Goal: Task Accomplishment & Management: Use online tool/utility

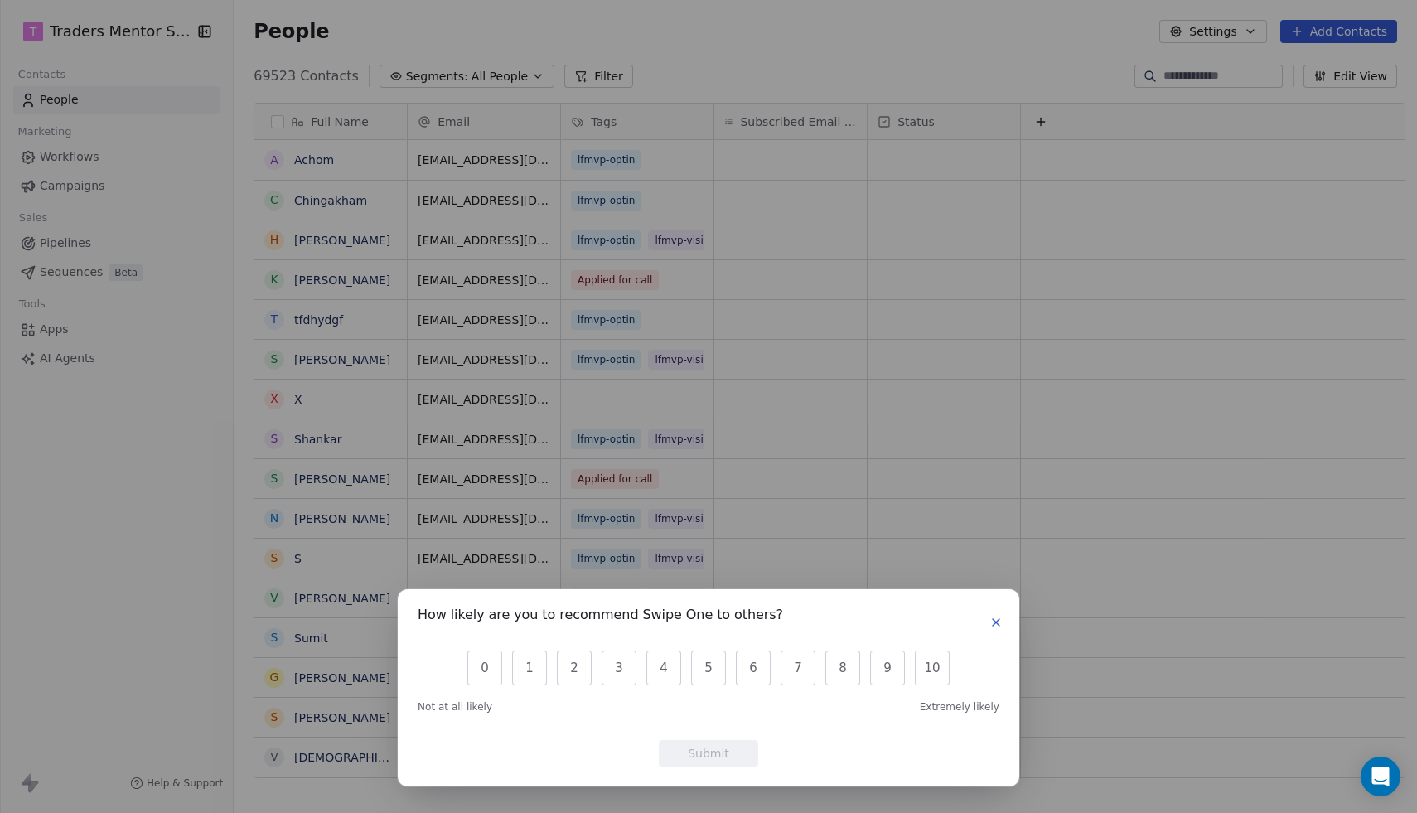
scroll to position [715, 1191]
click at [999, 620] on icon "button" at bounding box center [995, 622] width 13 height 13
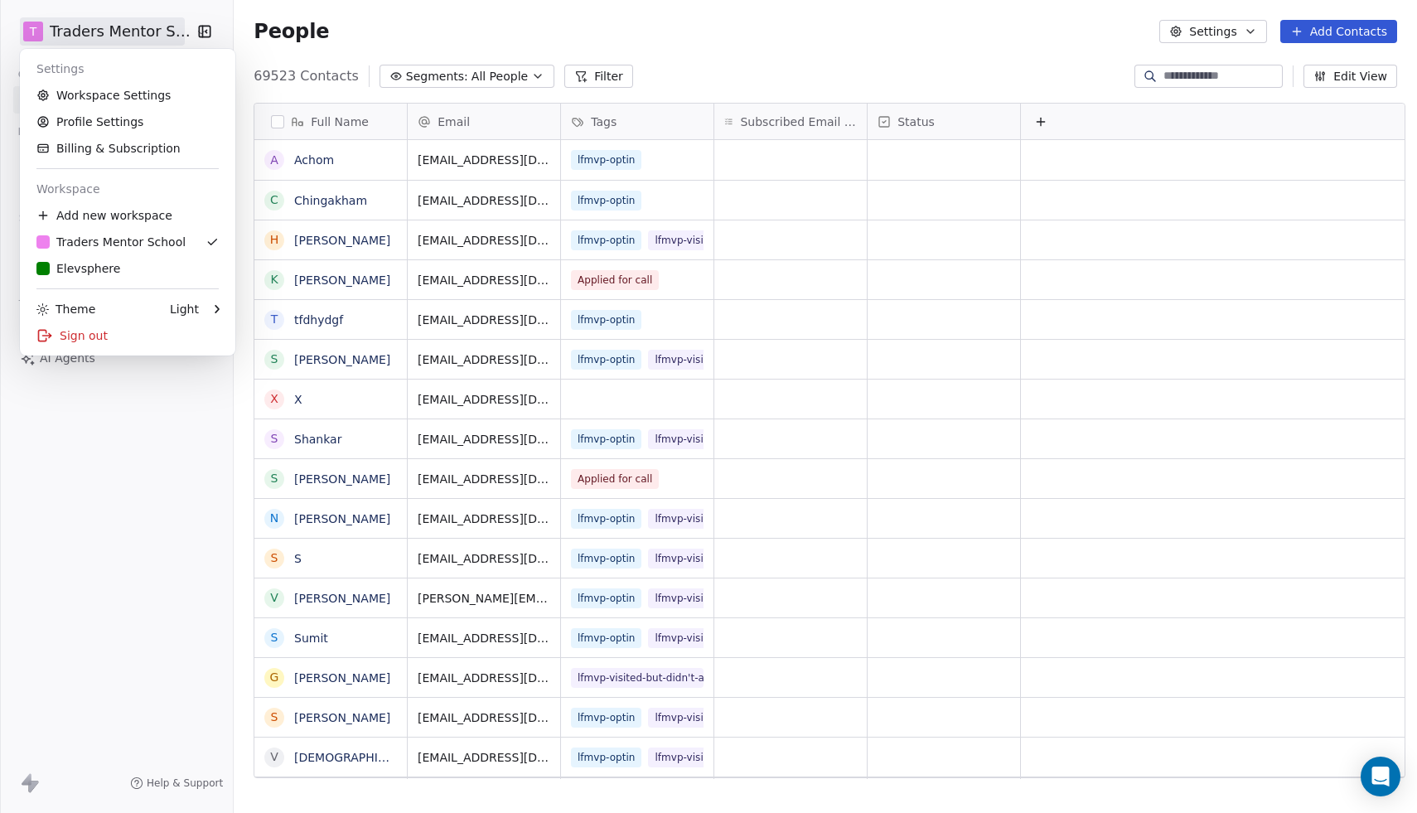
click at [147, 31] on html "T Traders Mentor School Contacts People Marketing Workflows Campaigns Sales Pip…" at bounding box center [708, 406] width 1417 height 813
click at [94, 268] on div "E Elevsphere" at bounding box center [78, 268] width 84 height 17
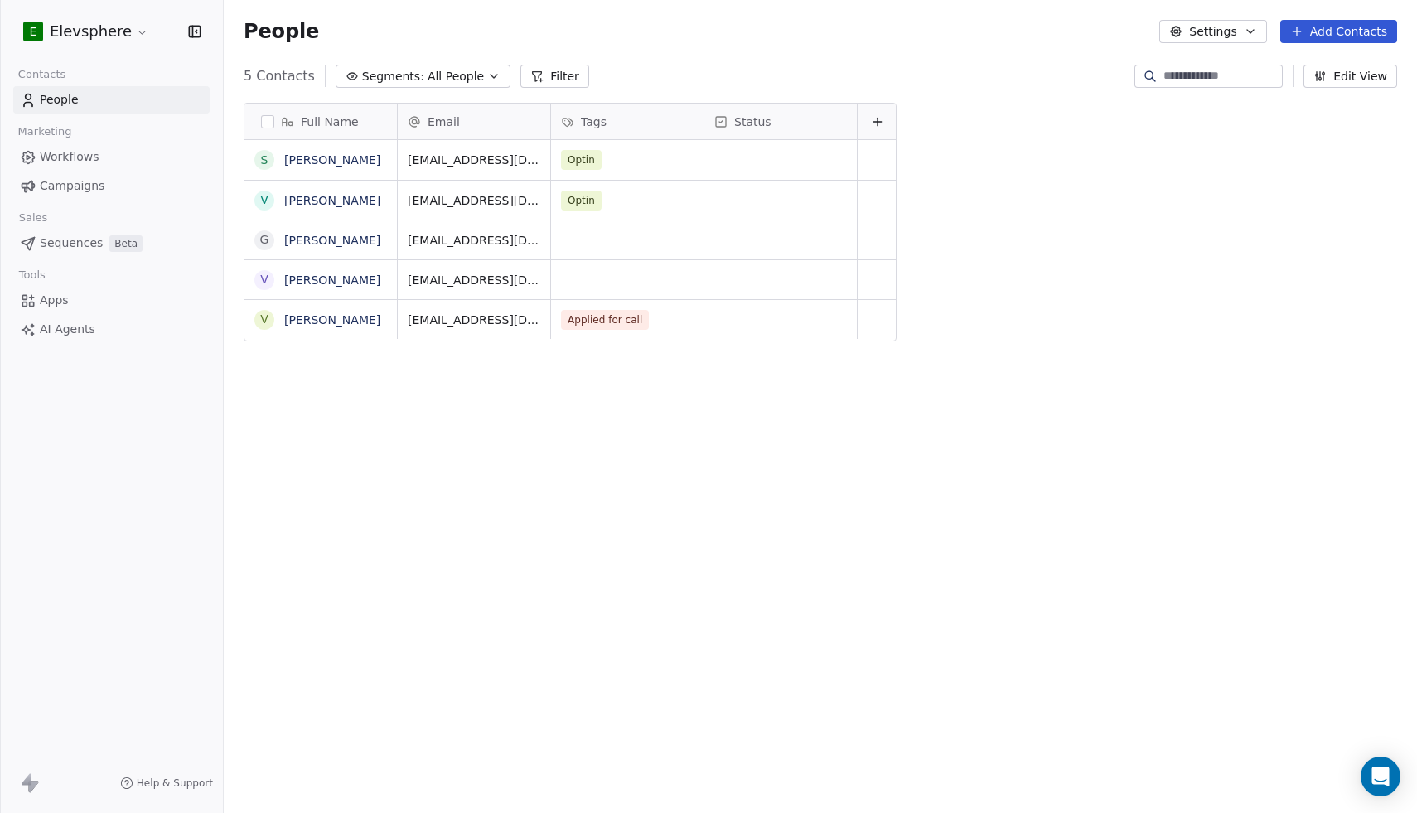
scroll to position [715, 1193]
click at [70, 159] on span "Workflows" at bounding box center [70, 156] width 60 height 17
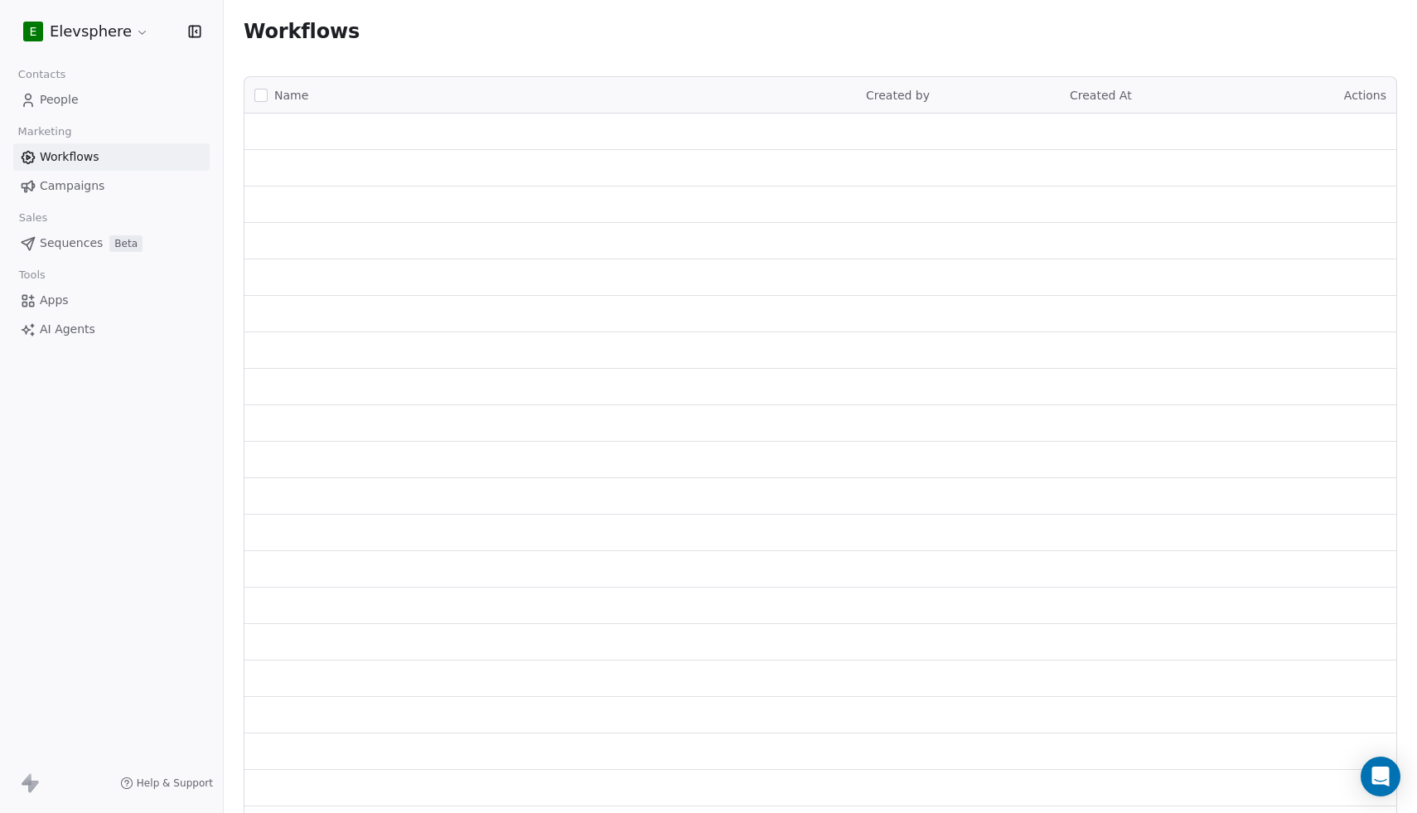
click at [77, 192] on span "Campaigns" at bounding box center [72, 185] width 65 height 17
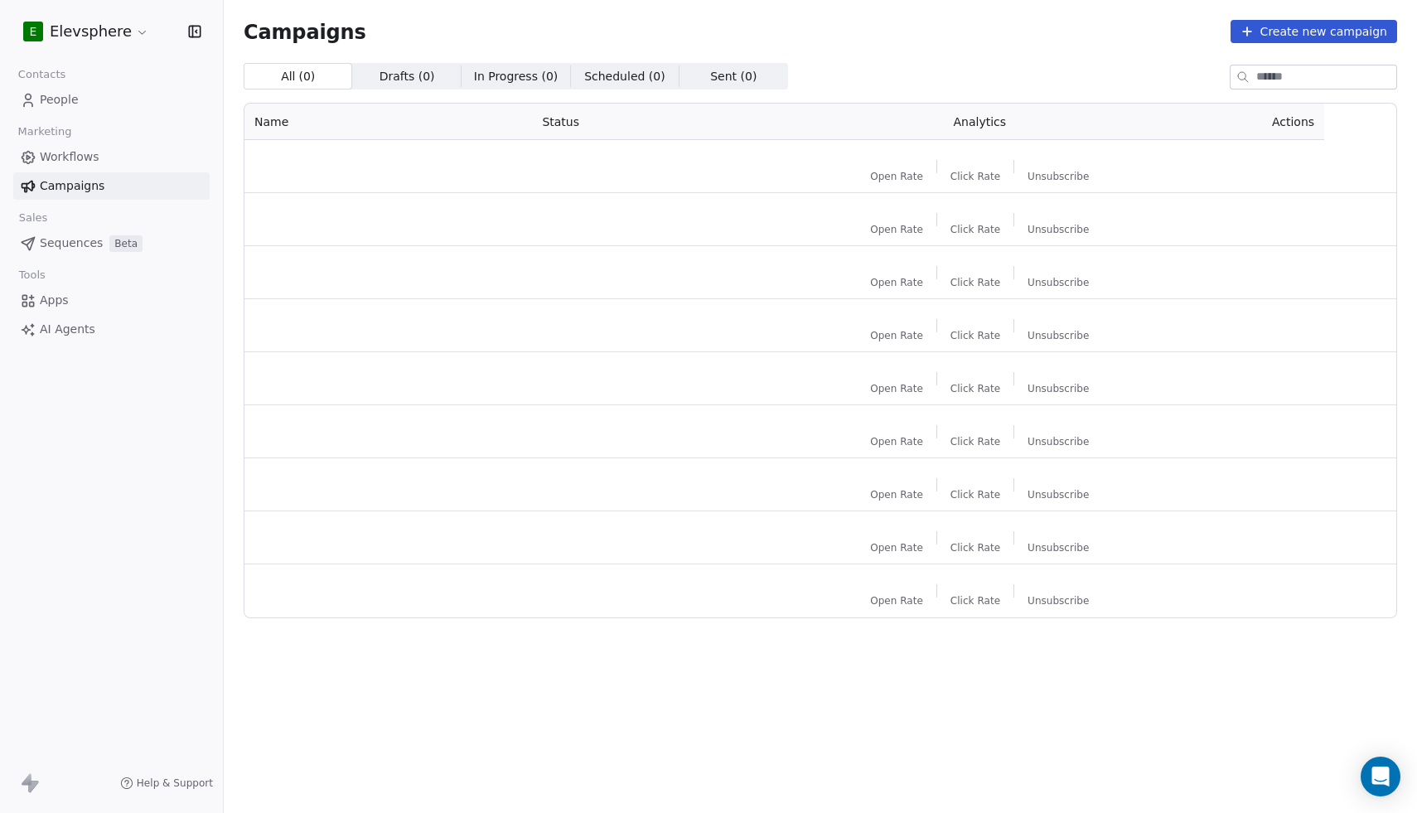
click at [105, 31] on html "E Elevsphere Contacts People Marketing Workflows Campaigns Sales Sequences Beta…" at bounding box center [708, 406] width 1417 height 813
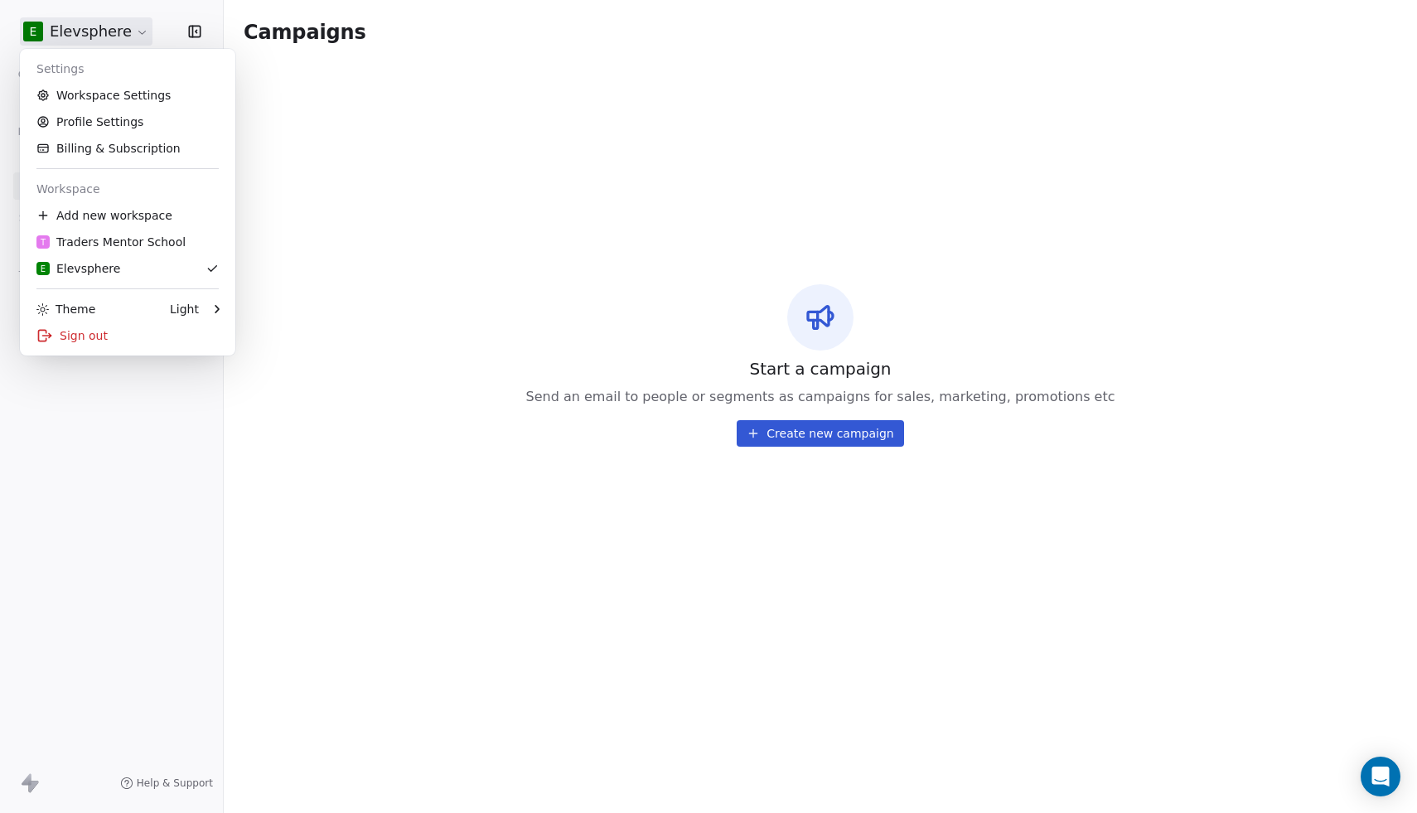
click at [194, 27] on html "E Elevsphere Contacts People Marketing Workflows Campaigns Sales Sequences Beta…" at bounding box center [708, 406] width 1417 height 813
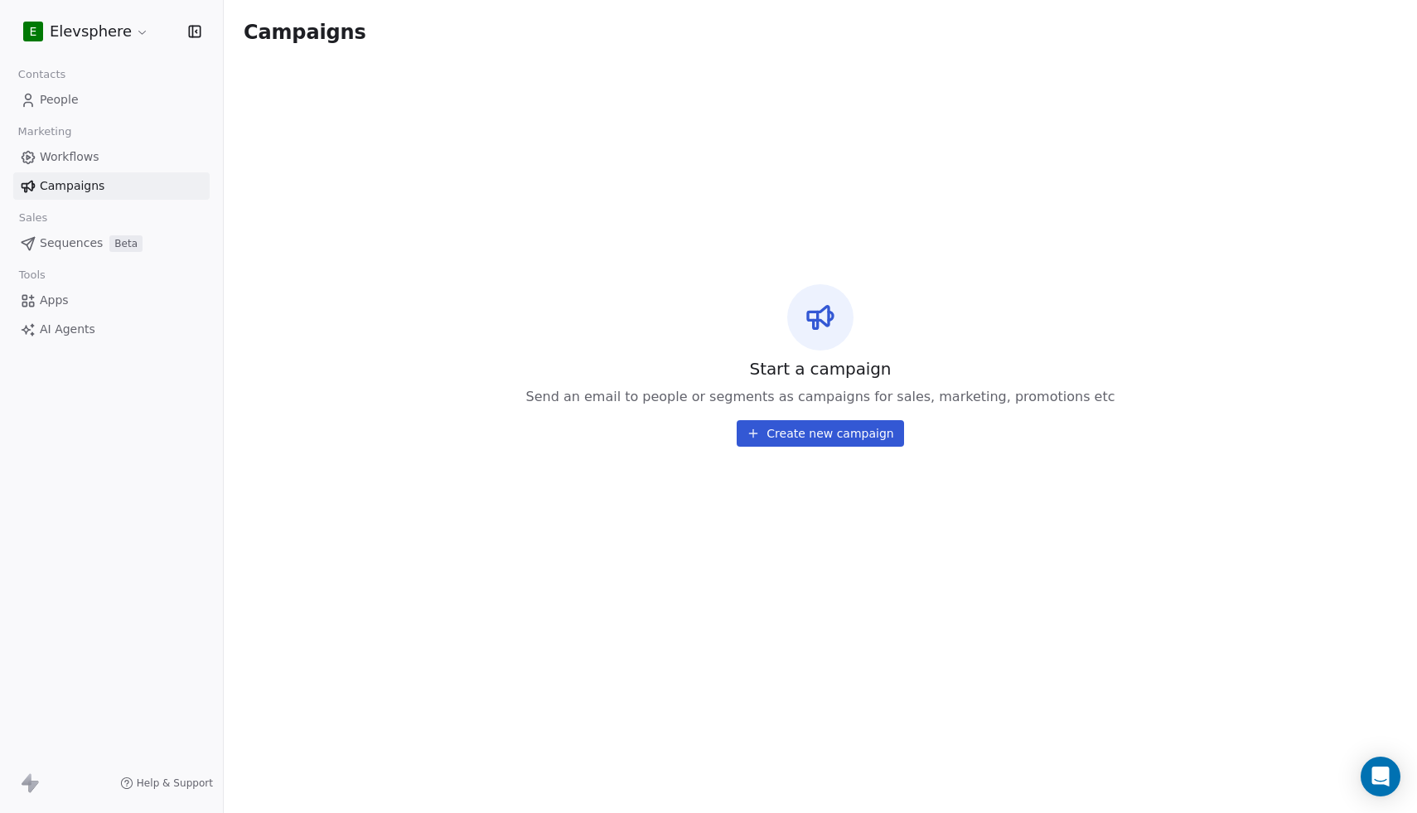
click at [194, 27] on icon "button" at bounding box center [194, 31] width 17 height 17
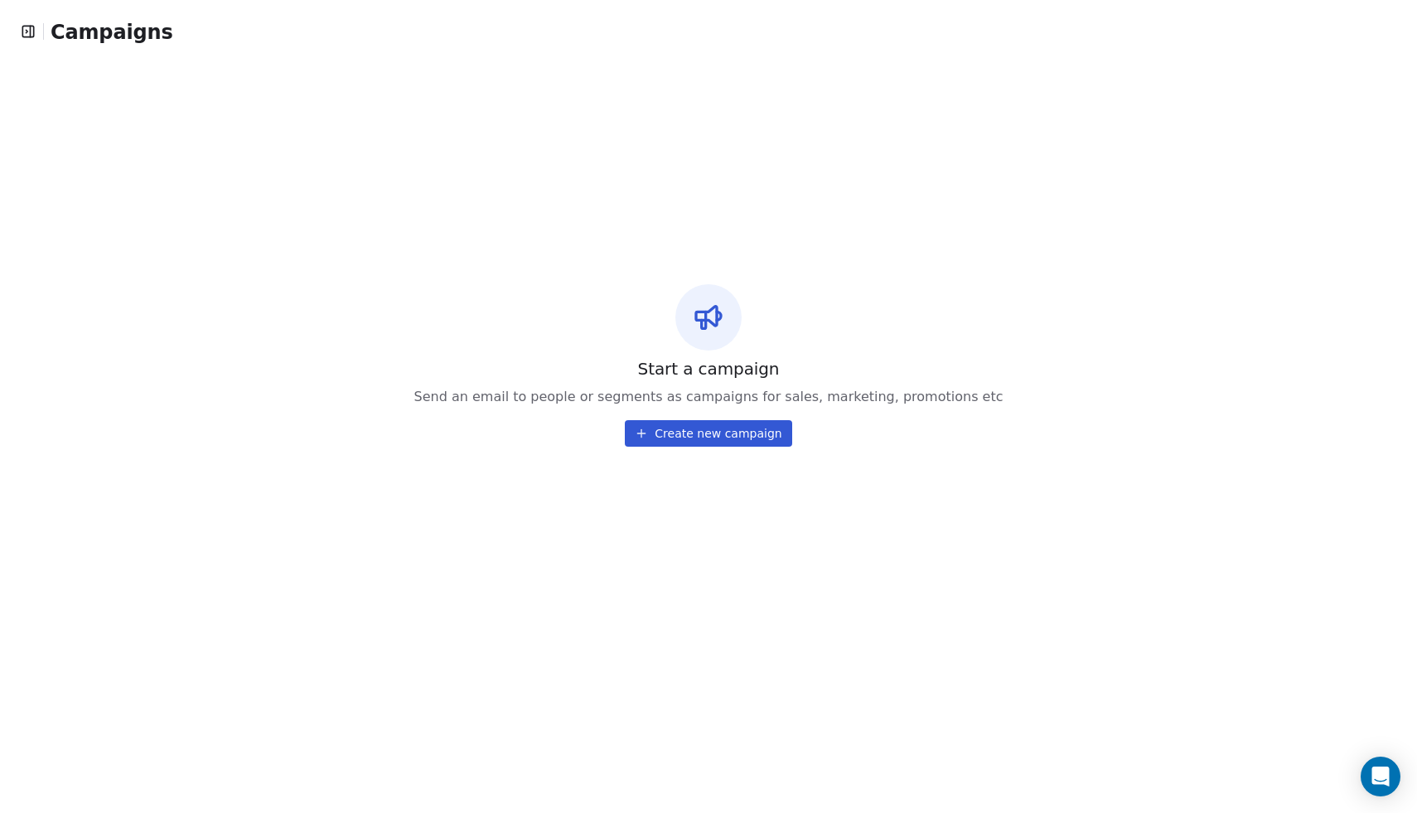
click at [31, 36] on icon "button" at bounding box center [27, 31] width 11 height 11
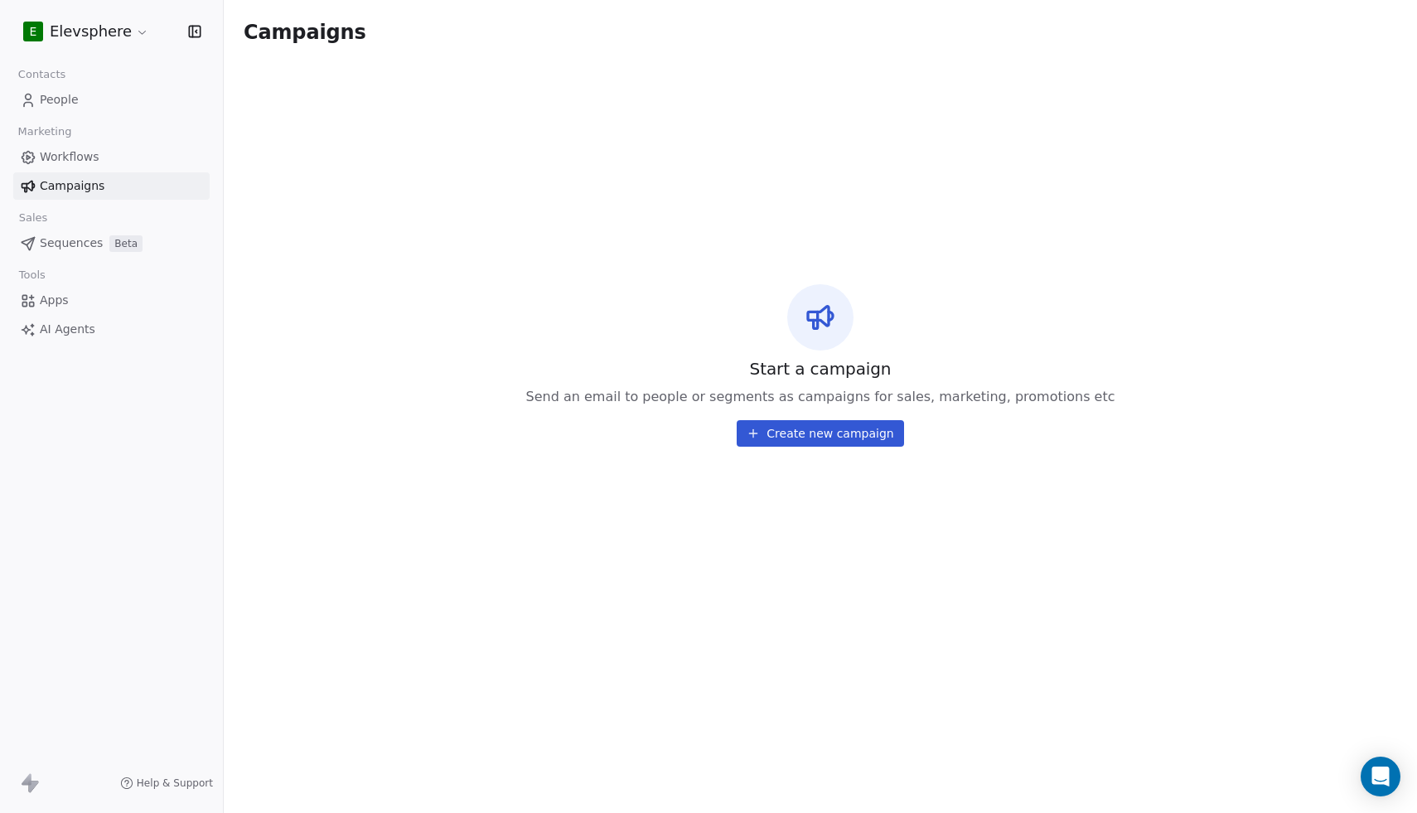
click at [77, 297] on link "Apps" at bounding box center [111, 300] width 196 height 27
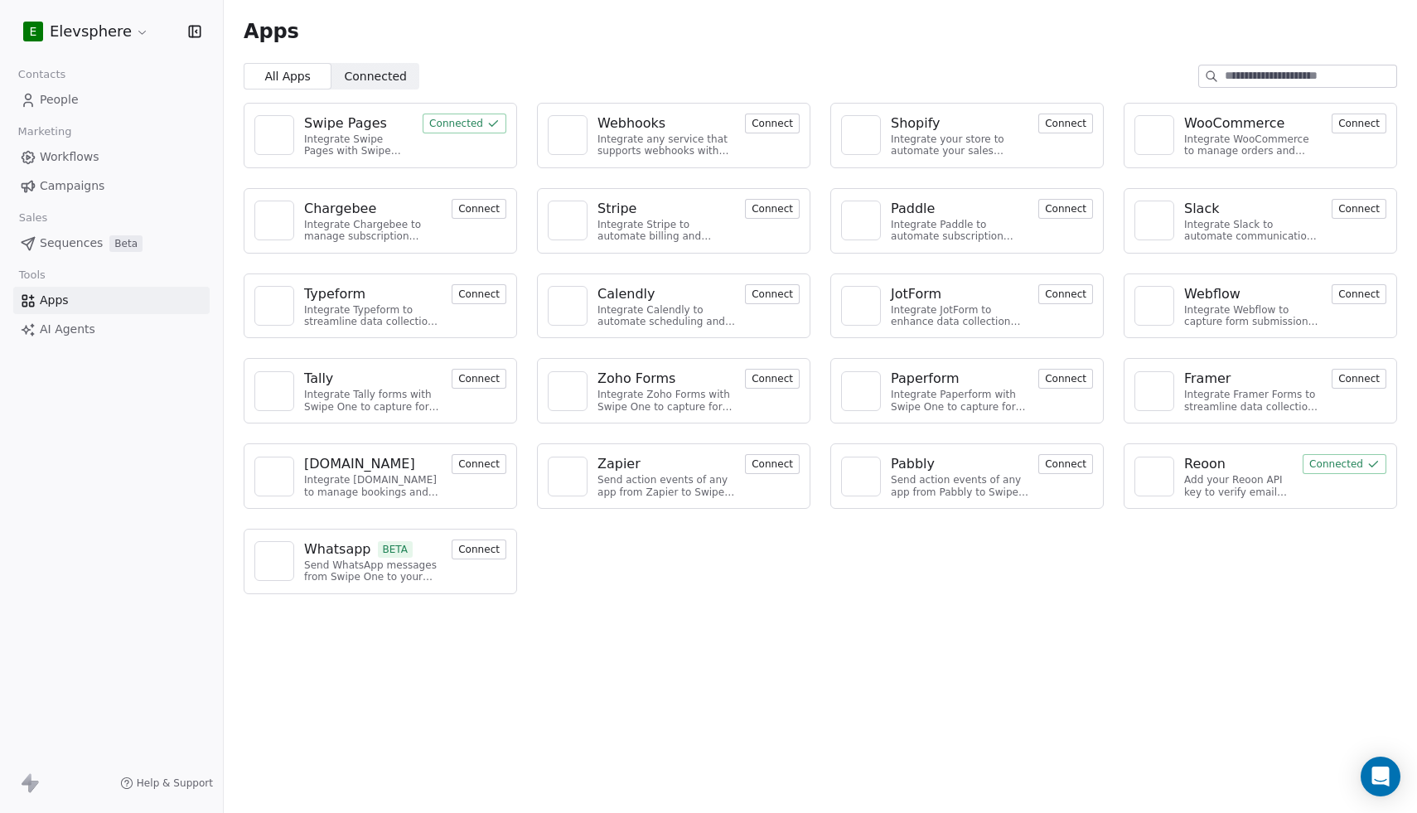
click at [770, 292] on button "Connect" at bounding box center [772, 294] width 55 height 20
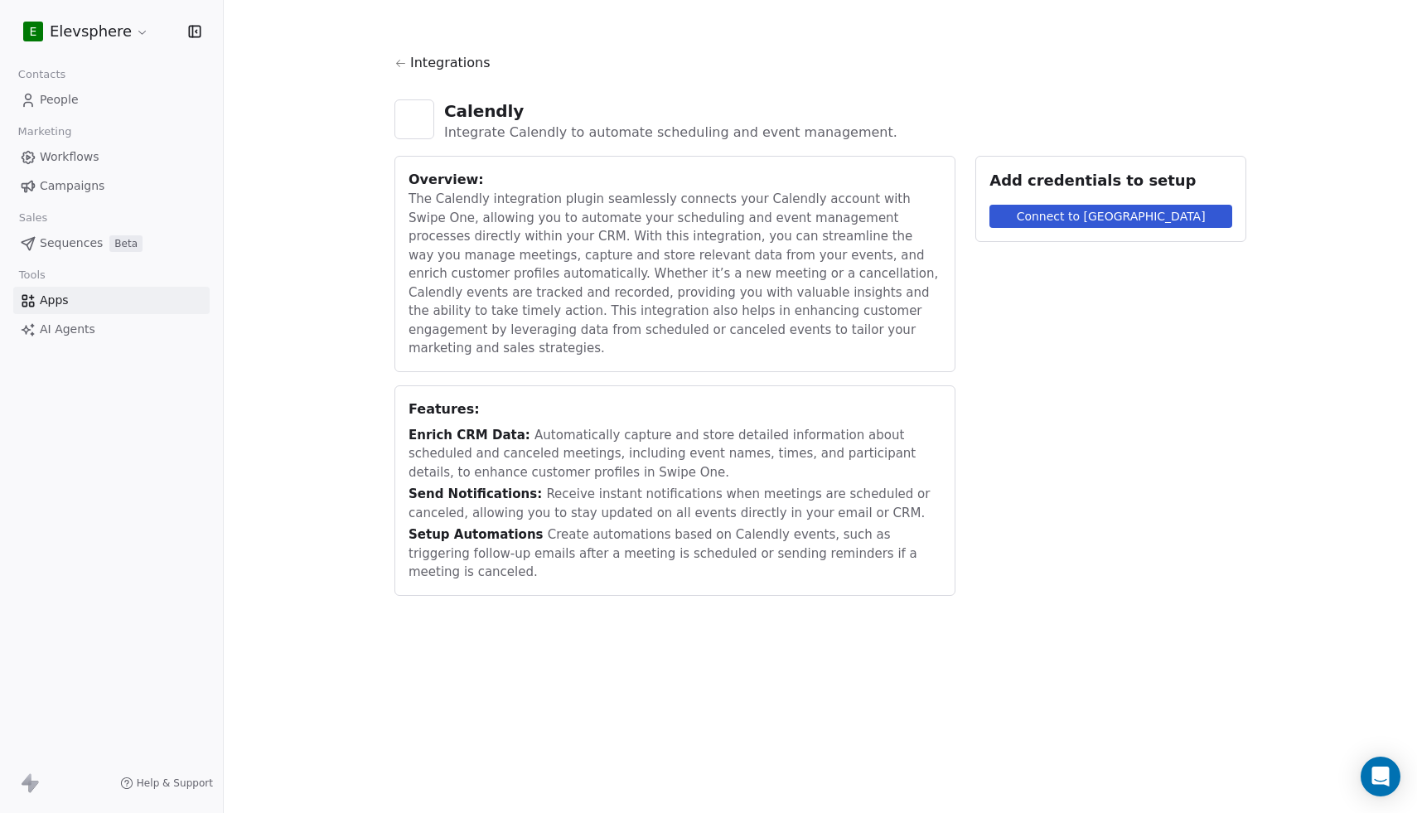
click at [1075, 214] on button "Connect to [GEOGRAPHIC_DATA]" at bounding box center [1110, 216] width 243 height 23
